Goal: Find contact information: Find contact information

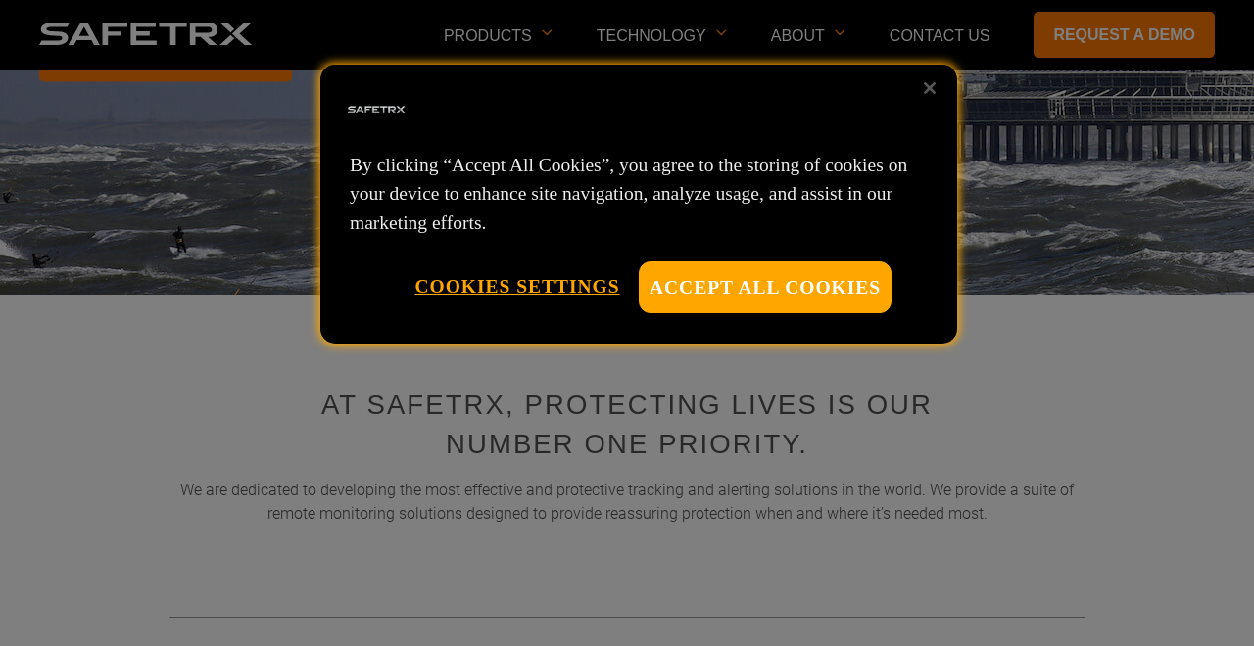
scroll to position [569, 0]
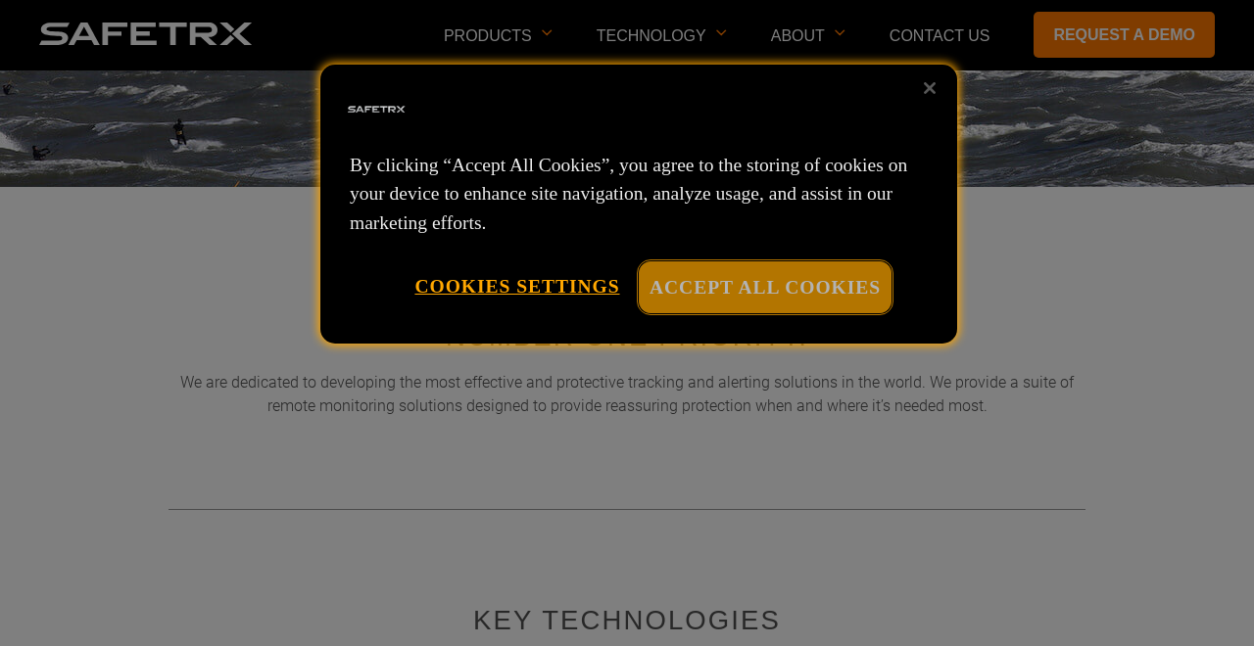
click at [695, 271] on button "Accept All Cookies" at bounding box center [765, 288] width 253 height 52
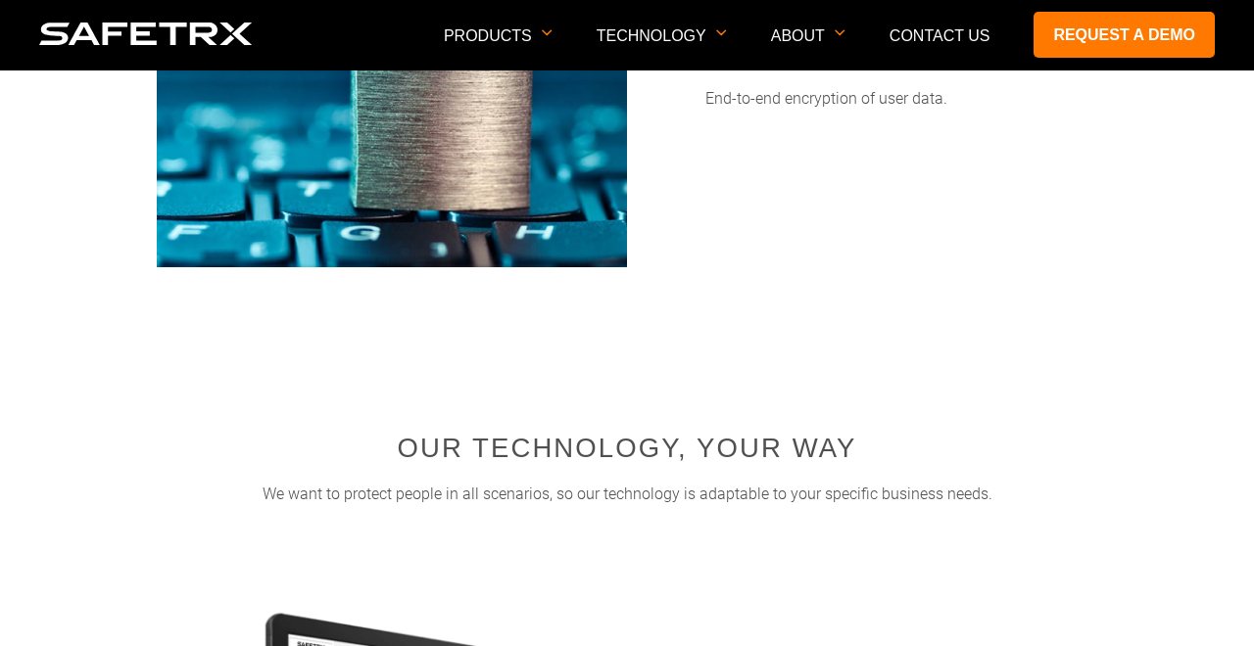
scroll to position [2876, 0]
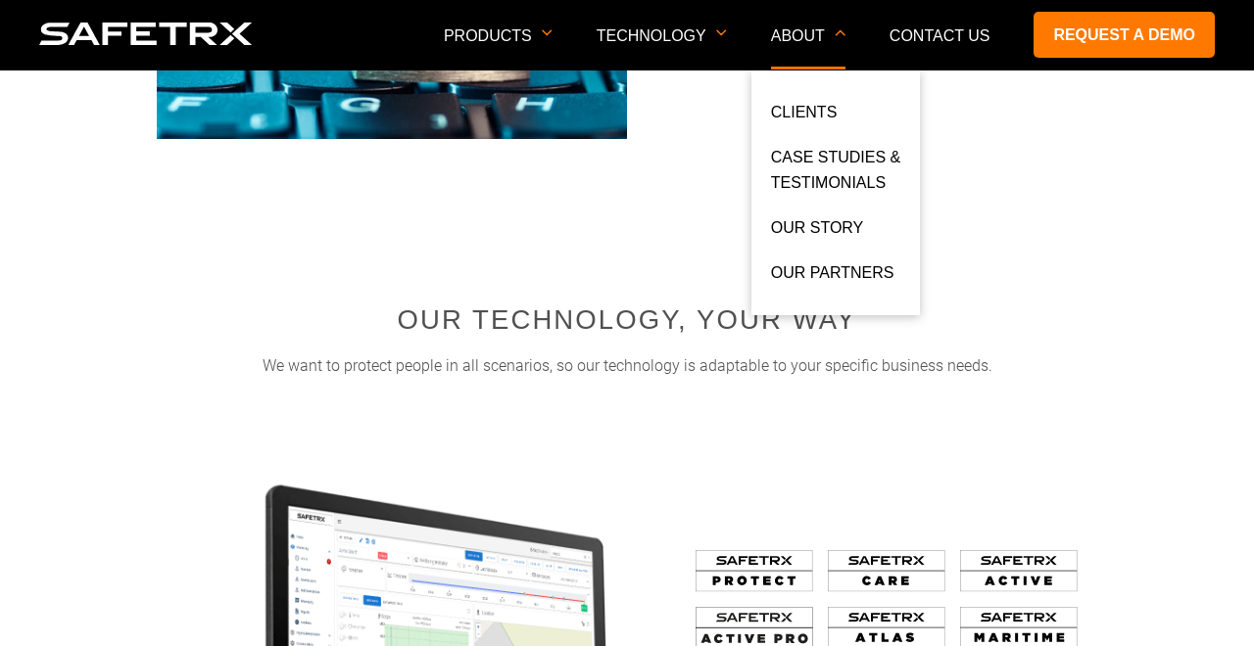
click at [818, 34] on p "About" at bounding box center [808, 48] width 74 height 42
click at [818, 230] on link "Our Story" at bounding box center [817, 232] width 93 height 35
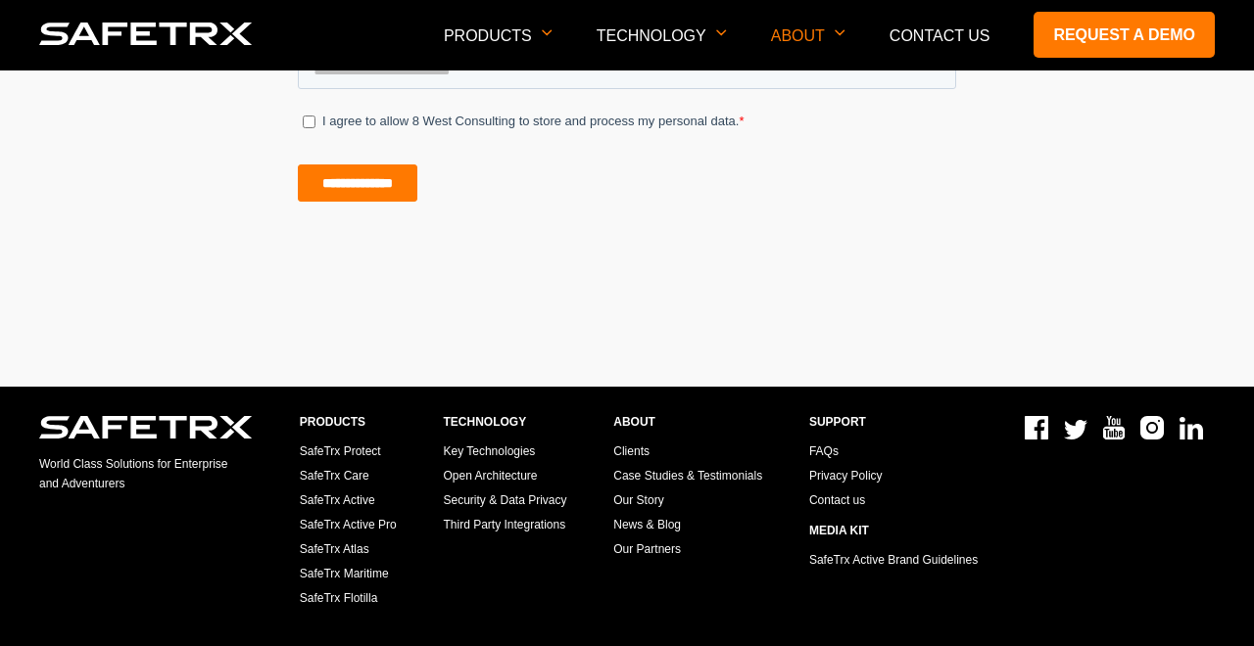
scroll to position [1413, 0]
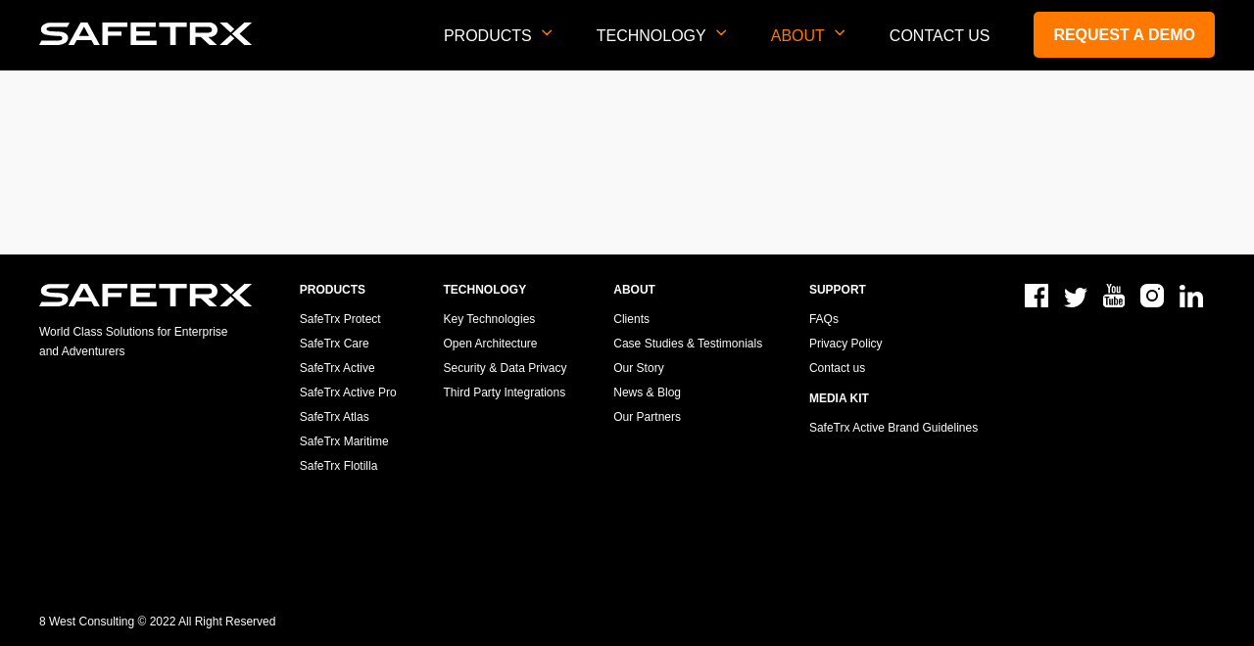
click at [840, 365] on link "Contact us" at bounding box center [837, 368] width 56 height 14
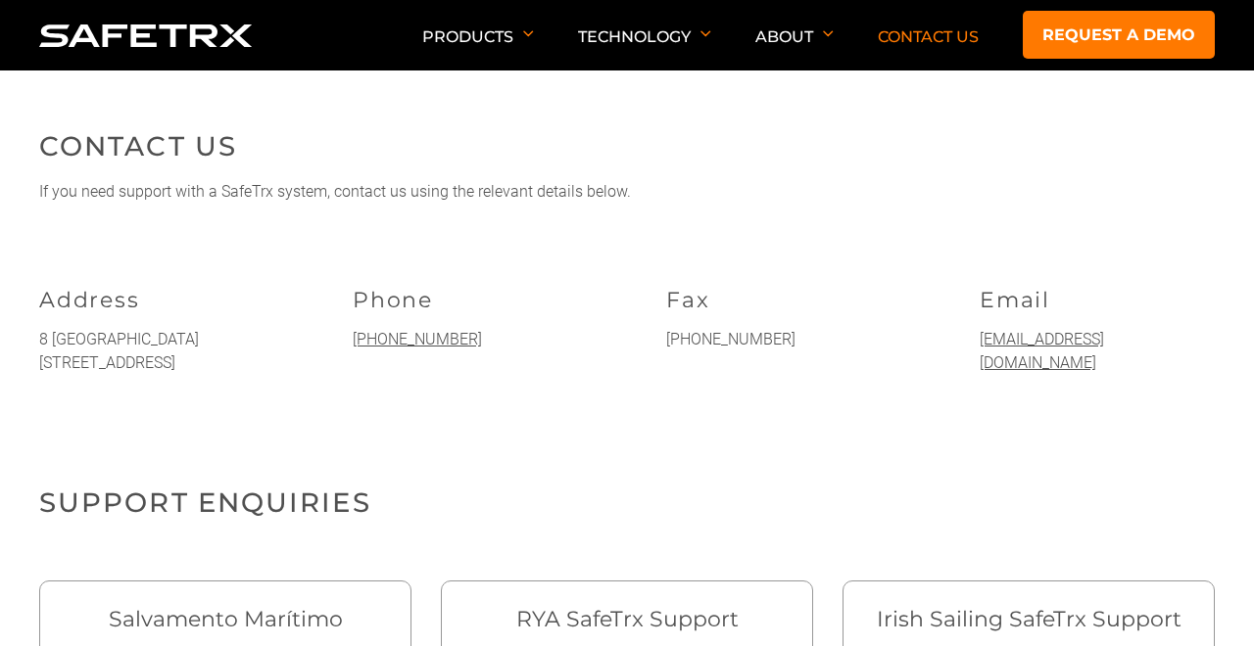
scroll to position [407, 0]
